Goal: Complete application form: Complete application form

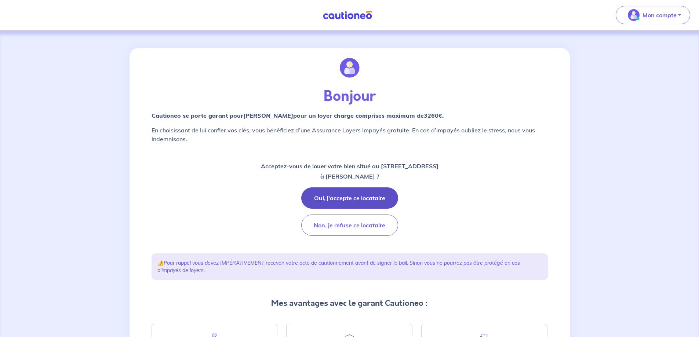
click at [333, 201] on button "Oui, j'accepte ce locataire" at bounding box center [349, 197] width 97 height 21
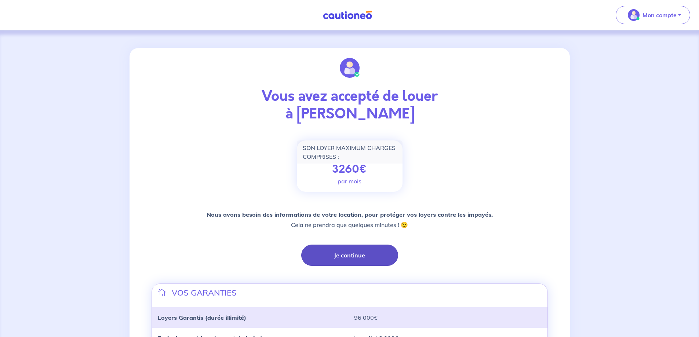
click at [360, 255] on button "Je continue" at bounding box center [349, 255] width 97 height 21
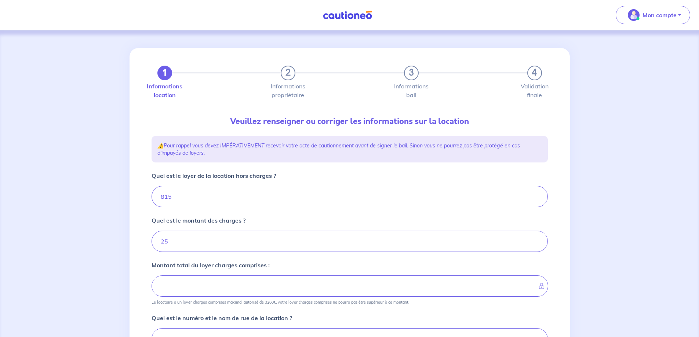
type input "840"
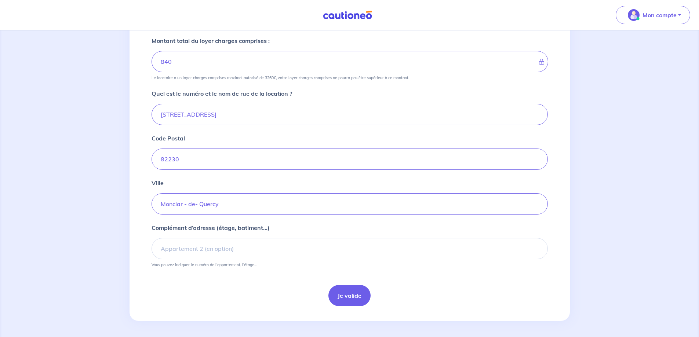
scroll to position [226, 0]
click at [340, 296] on button "Je valide" at bounding box center [349, 294] width 42 height 21
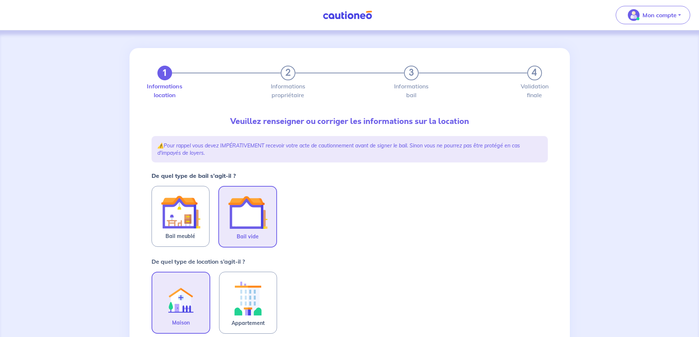
scroll to position [73, 0]
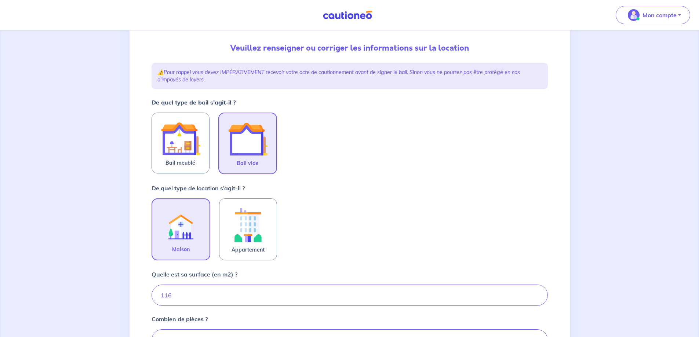
click at [239, 159] on span "Bail vide" at bounding box center [248, 163] width 22 height 9
click at [0, 0] on input "Bail vide" at bounding box center [0, 0] width 0 height 0
click at [184, 234] on img at bounding box center [181, 225] width 40 height 40
click at [0, 0] on input "Maison" at bounding box center [0, 0] width 0 height 0
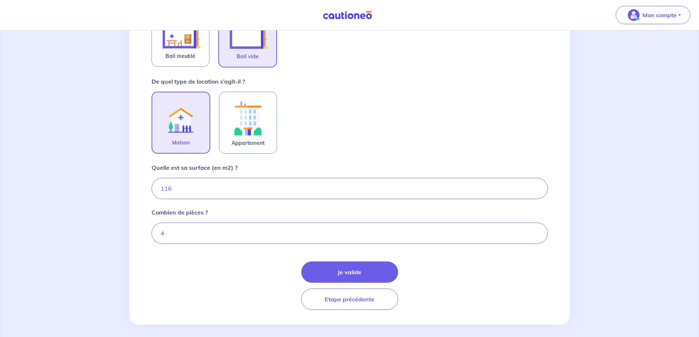
scroll to position [183, 0]
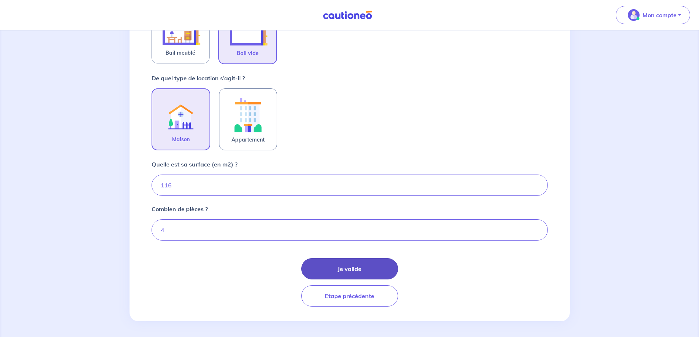
click at [346, 271] on button "Je valide" at bounding box center [349, 268] width 97 height 21
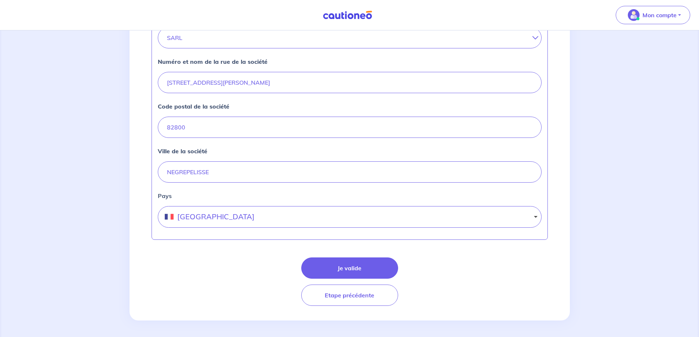
scroll to position [285, 0]
click at [349, 270] on button "Je valide" at bounding box center [349, 266] width 97 height 21
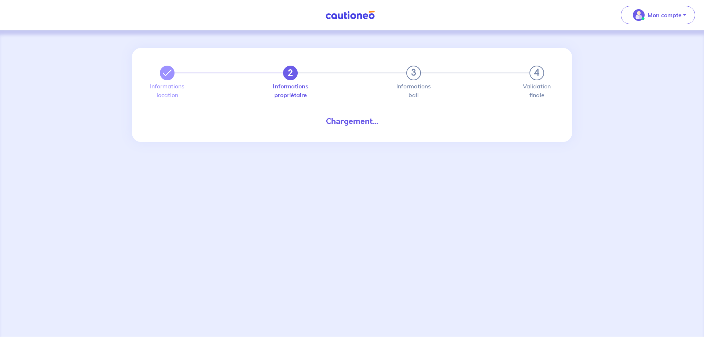
select select "FR"
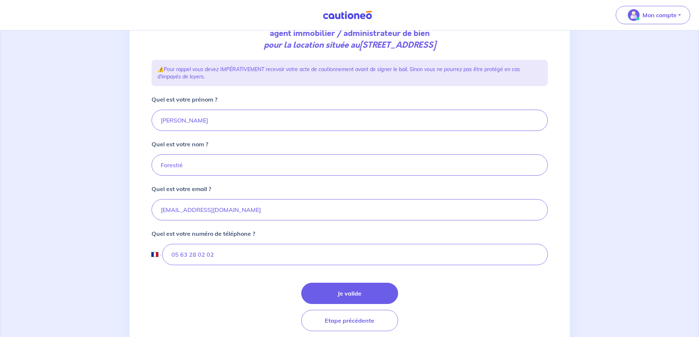
scroll to position [110, 0]
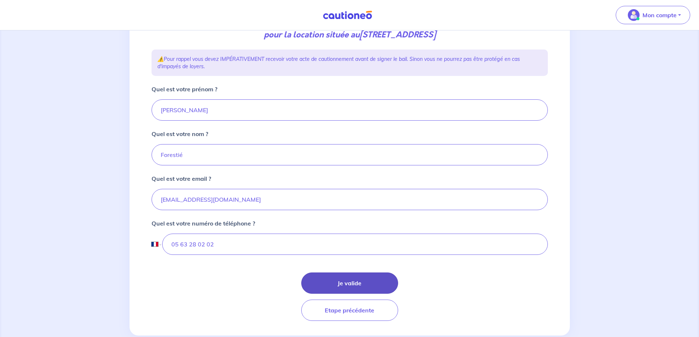
click at [355, 282] on button "Je valide" at bounding box center [349, 283] width 97 height 21
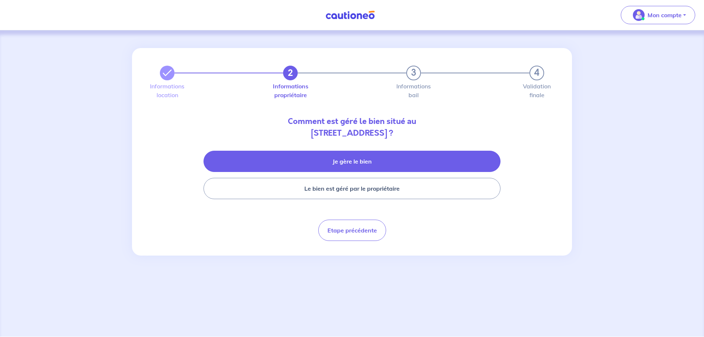
click at [340, 163] on button "Je gère le bien" at bounding box center [352, 161] width 297 height 21
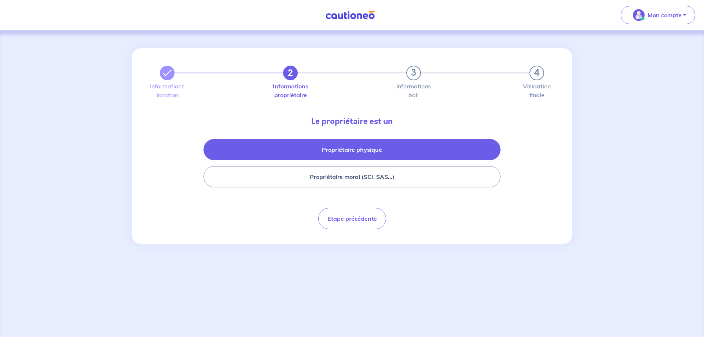
click at [350, 148] on button "Propriétaire physique" at bounding box center [352, 149] width 297 height 21
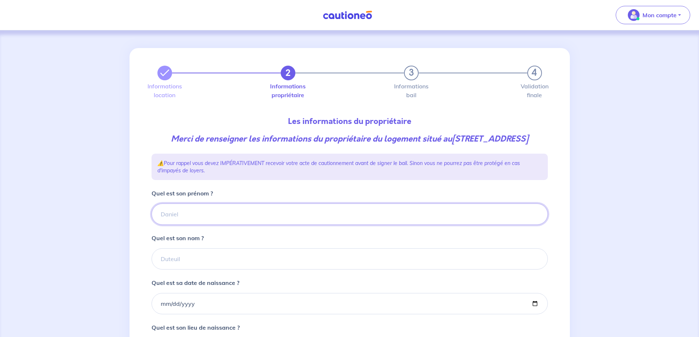
click at [179, 225] on input "Quel est son prénom ?" at bounding box center [350, 214] width 396 height 21
type input "[PERSON_NAME] et [PERSON_NAME]"
click at [168, 270] on input "Quel est son nom ?" at bounding box center [350, 258] width 396 height 21
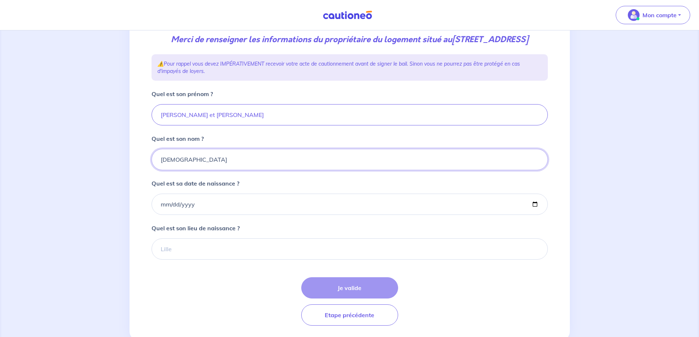
scroll to position [110, 0]
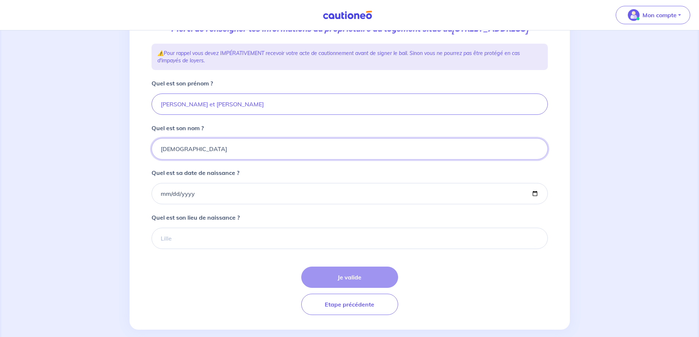
type input "[DEMOGRAPHIC_DATA]"
click at [216, 115] on input "[PERSON_NAME] et [PERSON_NAME]" at bounding box center [350, 104] width 396 height 21
type input "[PERSON_NAME]"
click at [176, 204] on input "Quel est sa date de naissance ?" at bounding box center [350, 193] width 396 height 21
drag, startPoint x: 182, startPoint y: 204, endPoint x: 135, endPoint y: 203, distance: 47.0
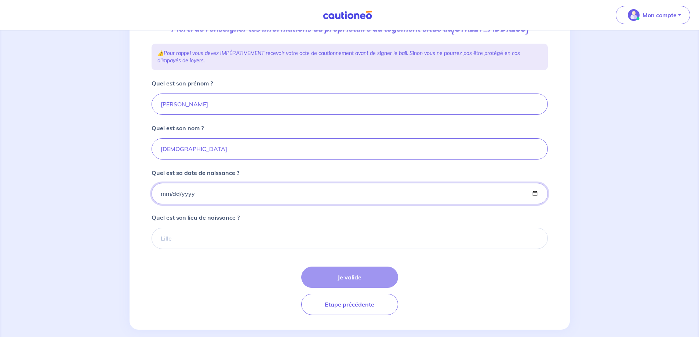
click at [135, 203] on div "2 3 4 Informations location Informations propriétaire Informations bail Validat…" at bounding box center [350, 134] width 440 height 392
click at [219, 204] on input "Quel est sa date de naissance ?" at bounding box center [350, 193] width 396 height 21
click at [196, 202] on input "Quel est sa date de naissance ?" at bounding box center [350, 193] width 396 height 21
click at [208, 204] on input "Quel est sa date de naissance ?" at bounding box center [350, 193] width 396 height 21
click at [210, 204] on input "Quel est sa date de naissance ?" at bounding box center [350, 193] width 396 height 21
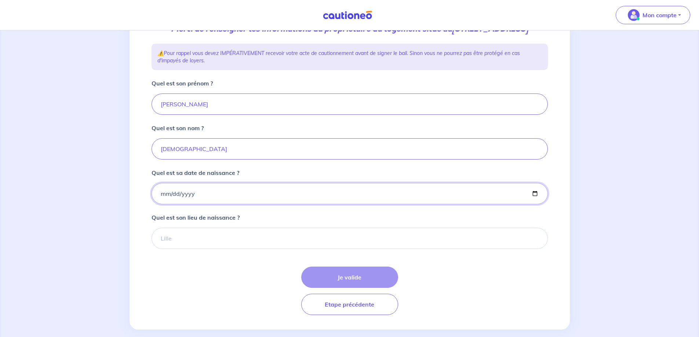
click at [535, 204] on input "Quel est sa date de naissance ?" at bounding box center [350, 193] width 396 height 21
type input "[DATE]"
click at [185, 249] on input "Quel est son lieu de naissance ?" at bounding box center [350, 238] width 396 height 21
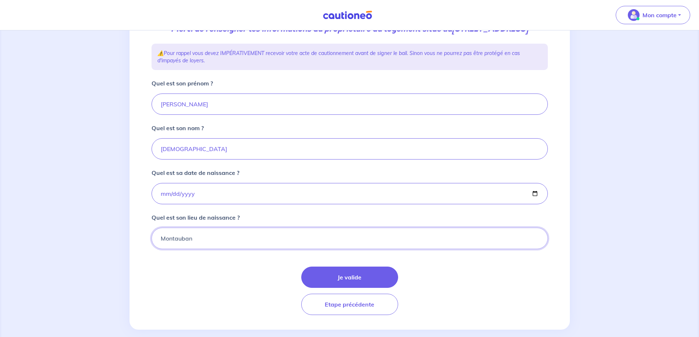
type input "Montauban"
click at [357, 288] on button "Je valide" at bounding box center [349, 277] width 97 height 21
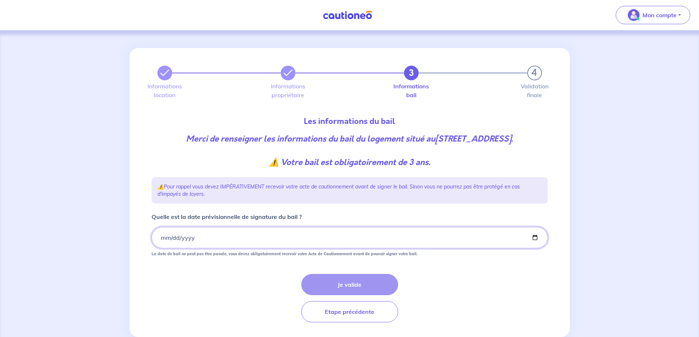
click at [191, 248] on input "Quelle est la date prévisionnelle de signature du bail ?" at bounding box center [350, 237] width 396 height 21
click at [534, 248] on input "Quelle est la date prévisionnelle de signature du bail ?" at bounding box center [350, 237] width 396 height 21
type input "[DATE]"
click at [343, 295] on button "Je valide" at bounding box center [349, 284] width 97 height 21
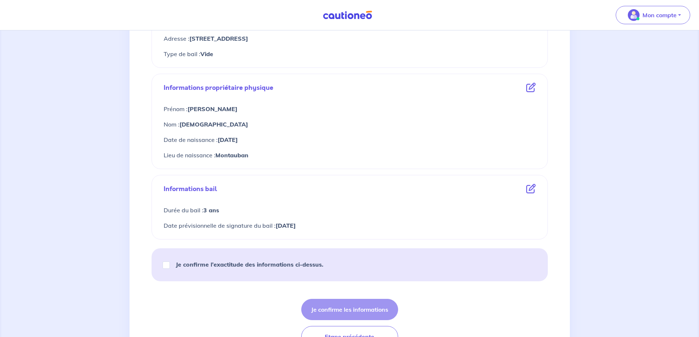
scroll to position [257, 0]
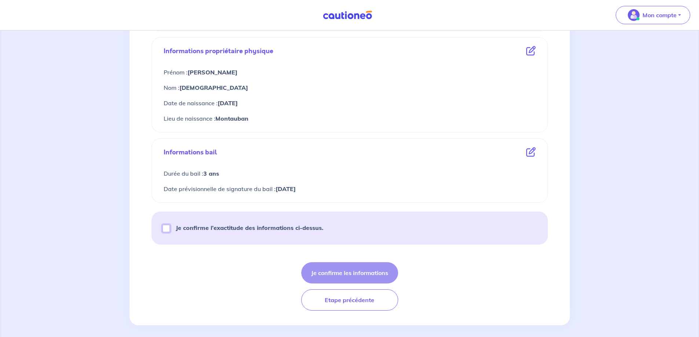
click at [167, 231] on input "Je confirme l’exactitude des informations ci-dessus." at bounding box center [166, 228] width 7 height 7
checkbox input "true"
click at [340, 273] on button "Je confirme les informations" at bounding box center [349, 272] width 97 height 21
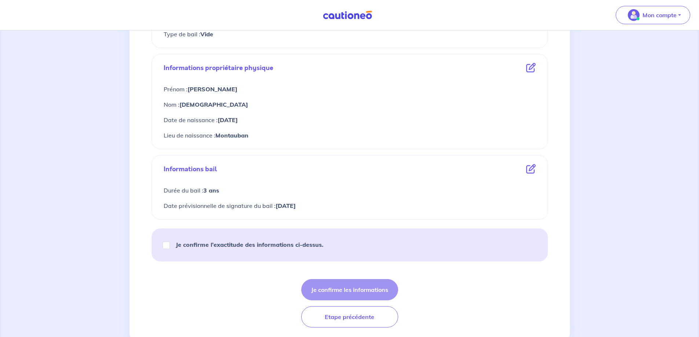
scroll to position [257, 0]
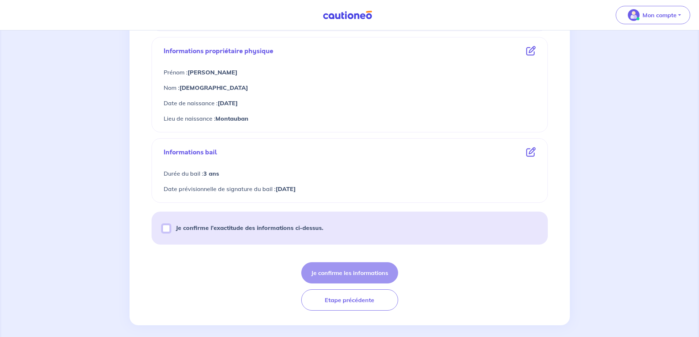
click at [166, 229] on input "Je confirme l’exactitude des informations ci-dessus." at bounding box center [166, 228] width 7 height 7
checkbox input "true"
click at [327, 276] on button "Je confirme les informations" at bounding box center [349, 272] width 97 height 21
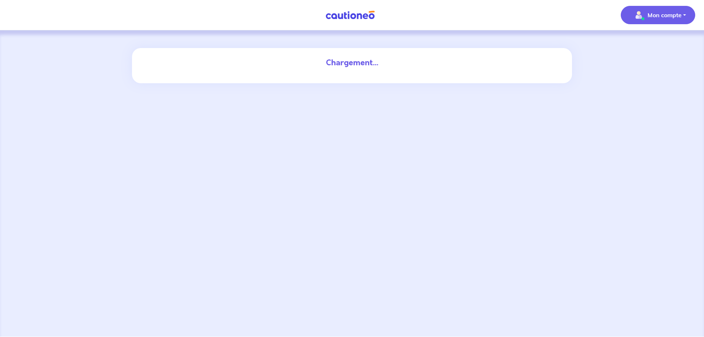
click at [655, 15] on p "Mon compte" at bounding box center [665, 15] width 34 height 9
click at [655, 48] on link "Mes informations" at bounding box center [651, 46] width 59 height 12
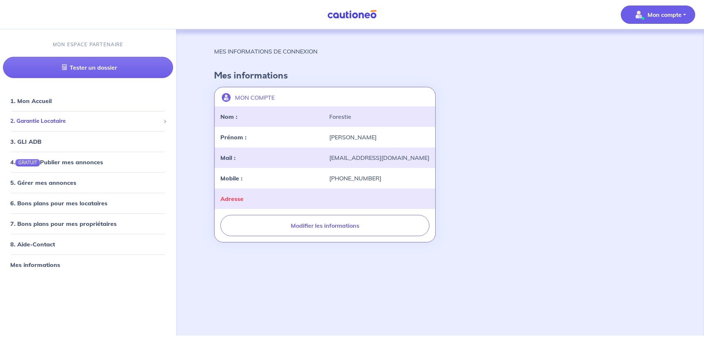
click at [65, 119] on span "2. Garantie Locataire" at bounding box center [85, 121] width 150 height 8
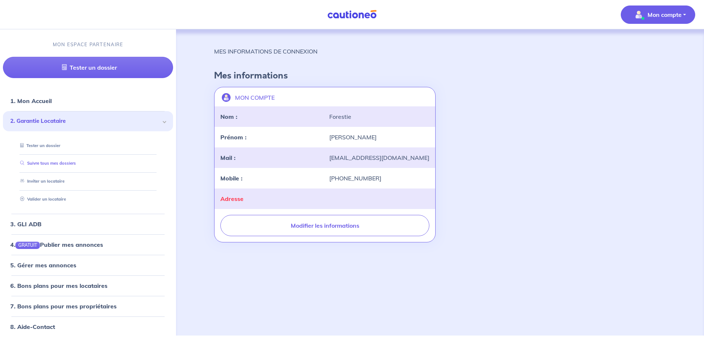
click at [63, 163] on link "Suivre tous mes dossiers" at bounding box center [46, 163] width 59 height 5
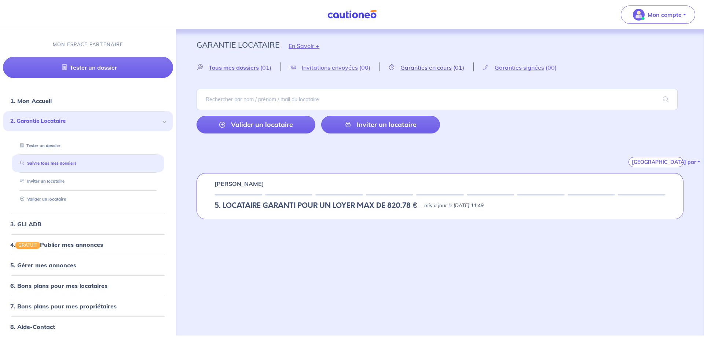
click at [442, 67] on span "Garanties en cours" at bounding box center [426, 67] width 51 height 7
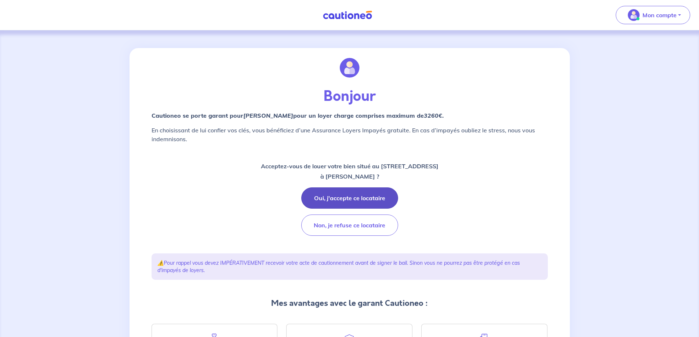
click at [340, 198] on button "Oui, j'accepte ce locataire" at bounding box center [349, 197] width 97 height 21
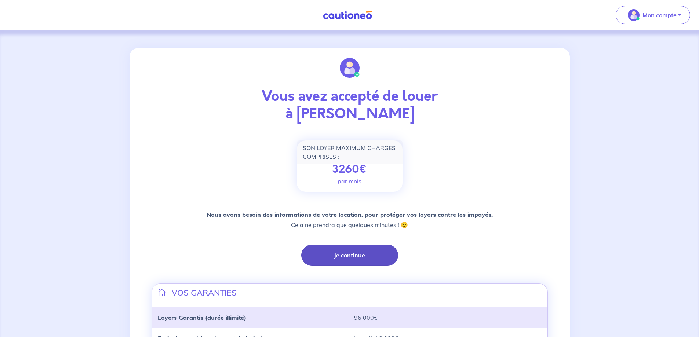
click at [340, 254] on button "Je continue" at bounding box center [349, 255] width 97 height 21
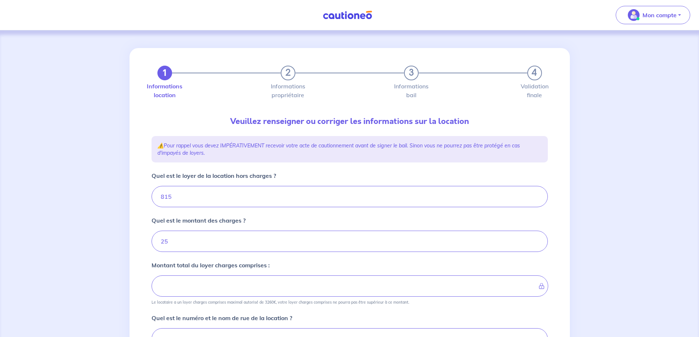
type input "840"
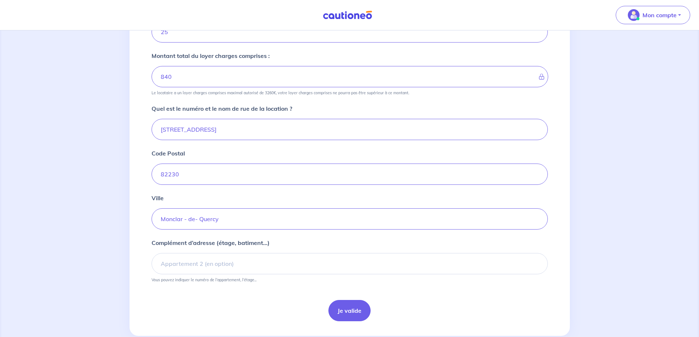
scroll to position [220, 0]
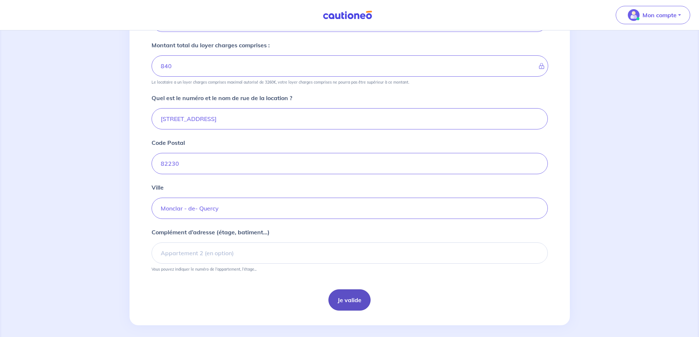
click at [344, 302] on button "Je valide" at bounding box center [349, 299] width 42 height 21
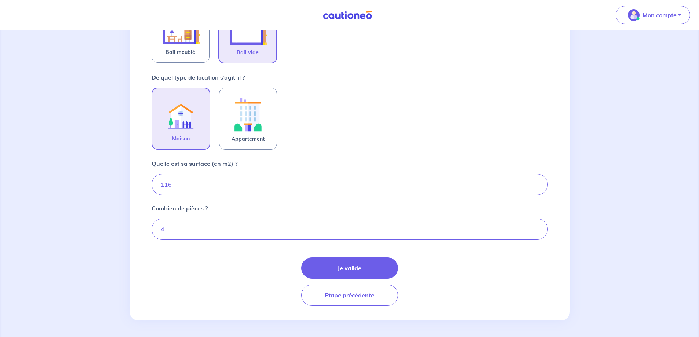
scroll to position [185, 0]
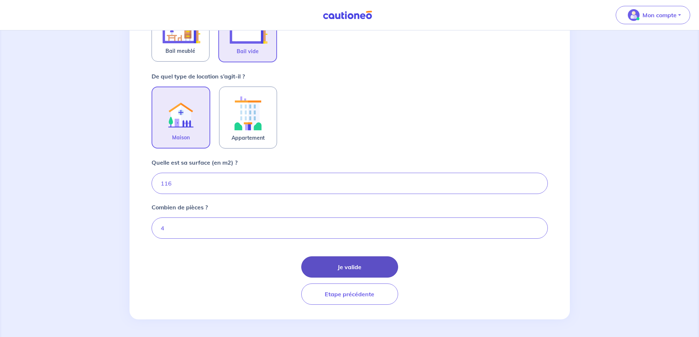
click at [335, 270] on button "Je valide" at bounding box center [349, 266] width 97 height 21
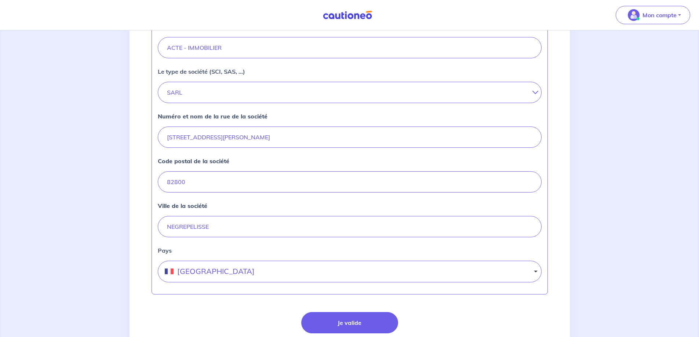
scroll to position [285, 0]
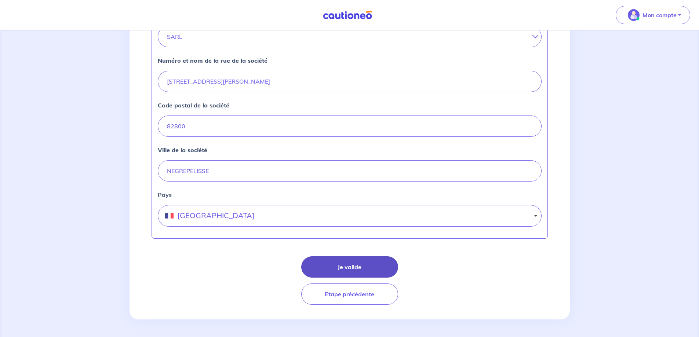
click at [328, 268] on button "Je valide" at bounding box center [349, 266] width 97 height 21
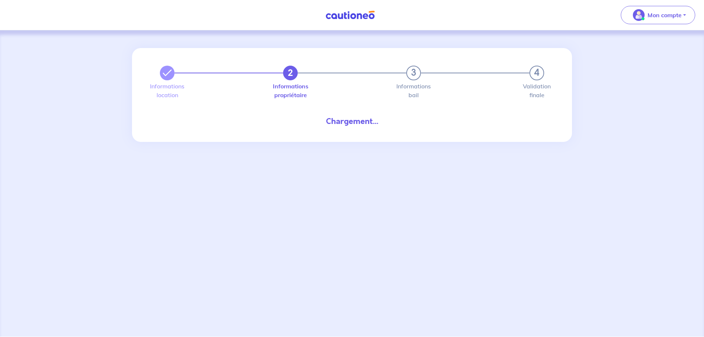
select select "FR"
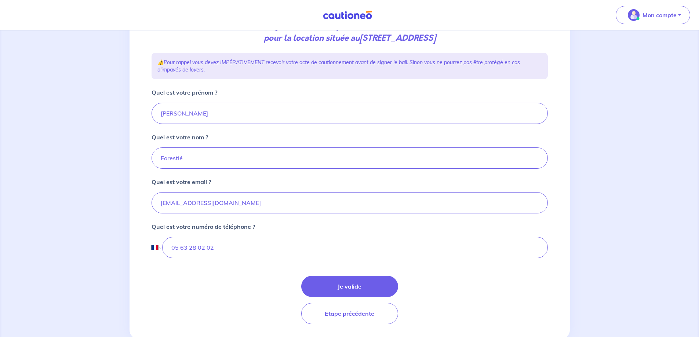
scroll to position [126, 0]
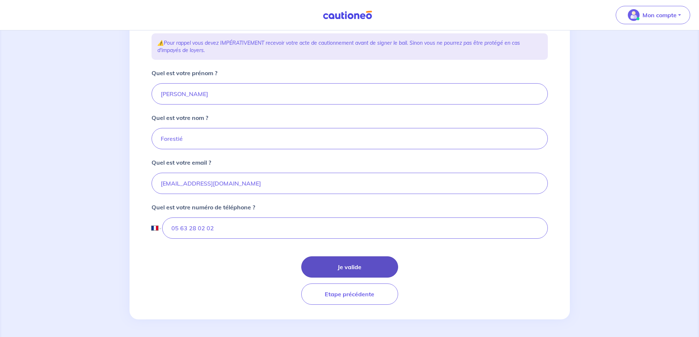
click at [335, 265] on button "Je valide" at bounding box center [349, 266] width 97 height 21
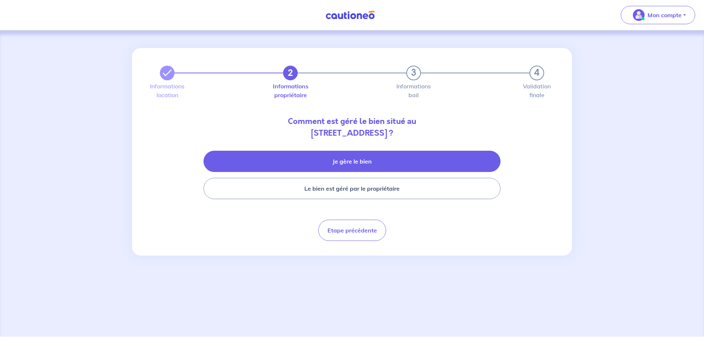
click at [338, 170] on button "Je gère le bien" at bounding box center [352, 161] width 297 height 21
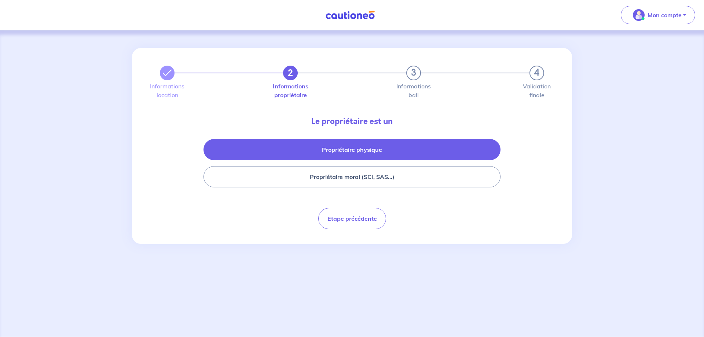
click at [357, 152] on button "Propriétaire physique" at bounding box center [352, 149] width 297 height 21
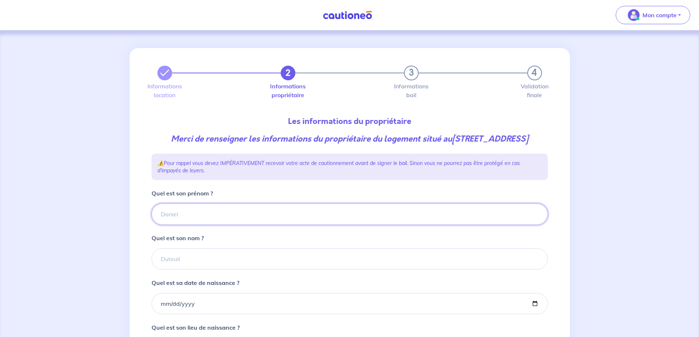
click at [186, 223] on input "Quel est son prénom ?" at bounding box center [350, 214] width 396 height 21
type input "[PERSON_NAME]"
click at [174, 270] on input "Quel est son nom ?" at bounding box center [350, 258] width 396 height 21
type input "[DEMOGRAPHIC_DATA]"
click at [180, 314] on input "Quel est sa date de naissance ?" at bounding box center [350, 303] width 396 height 21
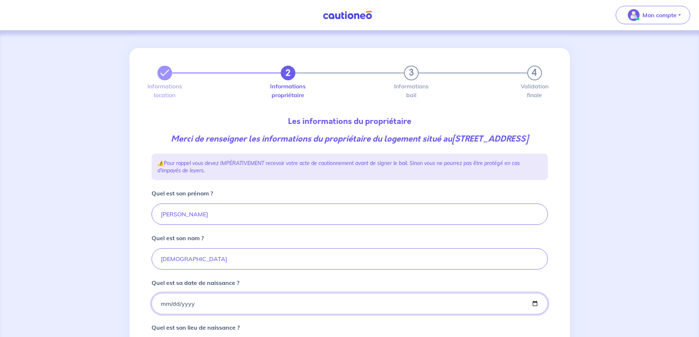
click at [535, 314] on input "Quel est sa date de naissance ?" at bounding box center [350, 303] width 396 height 21
type input "[DATE]"
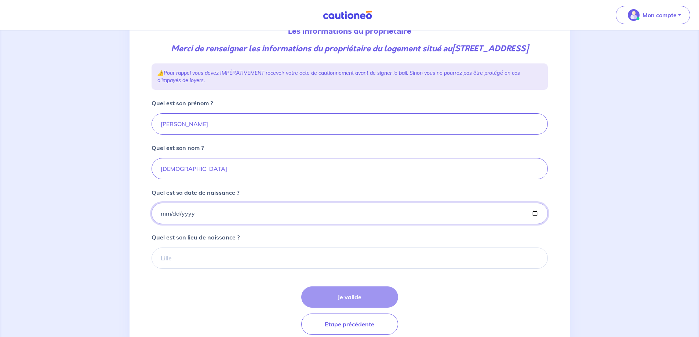
scroll to position [110, 0]
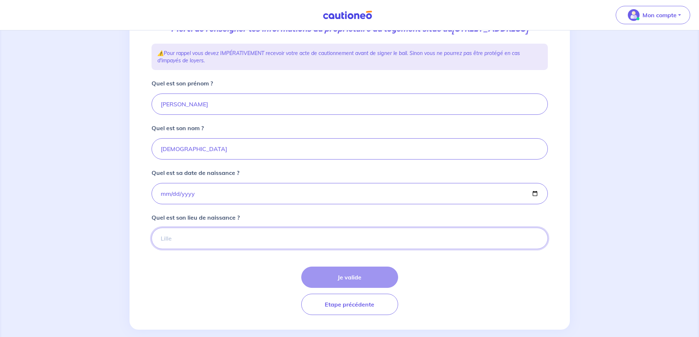
click at [184, 249] on input "Quel est son lieu de naissance ?" at bounding box center [350, 238] width 396 height 21
type input "Montauban"
click at [349, 287] on button "Je valide" at bounding box center [349, 277] width 97 height 21
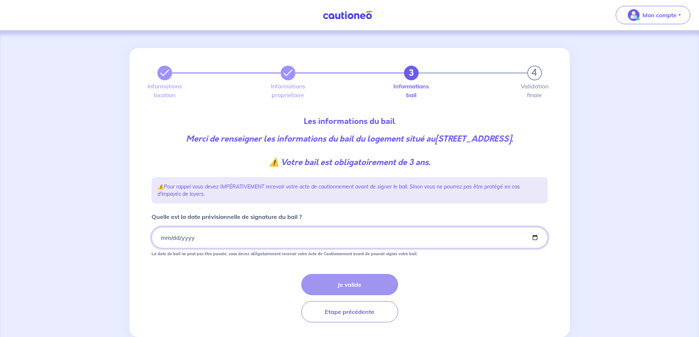
click at [534, 248] on input "Quelle est la date prévisionnelle de signature du bail ?" at bounding box center [350, 237] width 396 height 21
type input "2025-10-10"
click at [356, 295] on button "Je valide" at bounding box center [349, 284] width 97 height 21
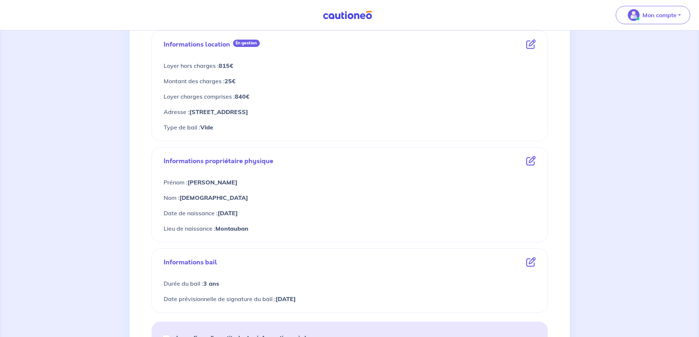
scroll to position [257, 0]
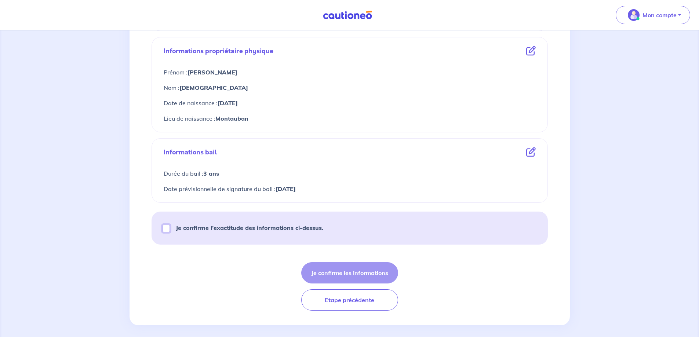
click at [167, 229] on input "Je confirme l’exactitude des informations ci-dessus." at bounding box center [166, 228] width 7 height 7
checkbox input "true"
click at [362, 276] on button "Je confirme les informations" at bounding box center [349, 272] width 97 height 21
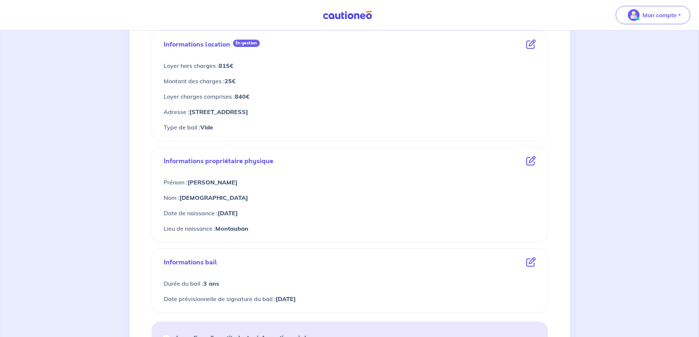
scroll to position [183, 0]
